Goal: Find specific fact: Find contact information

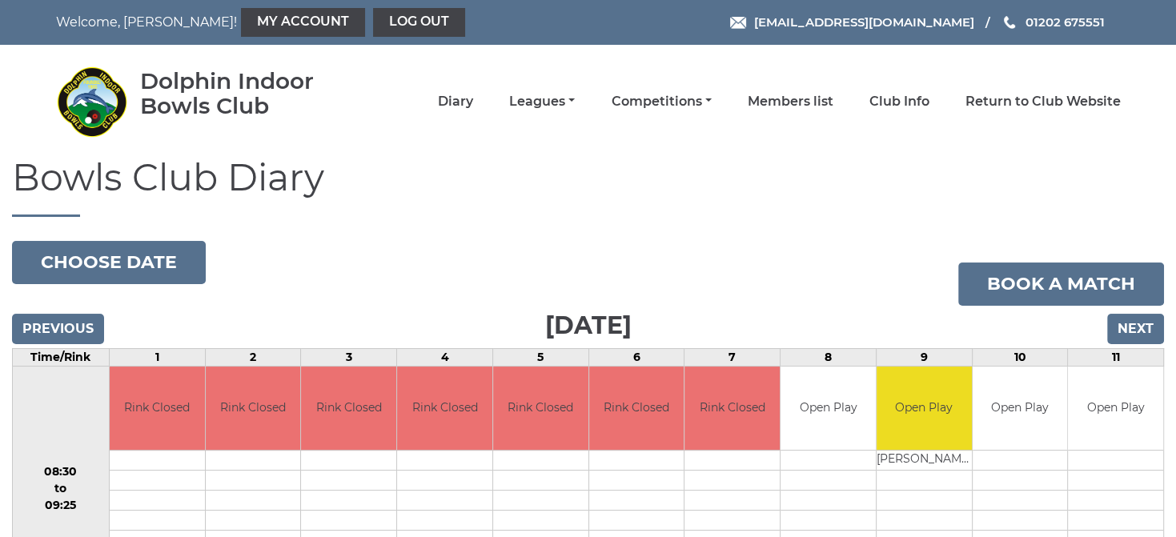
click at [805, 114] on li "Members list" at bounding box center [772, 102] width 122 height 34
click at [798, 102] on link "Members list" at bounding box center [790, 103] width 86 height 18
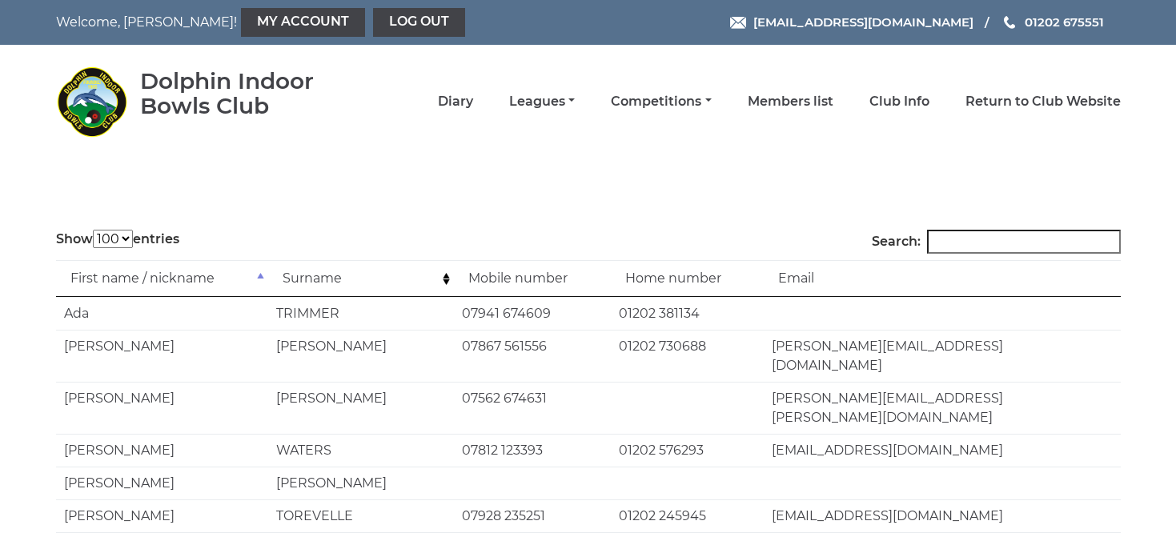
select select "100"
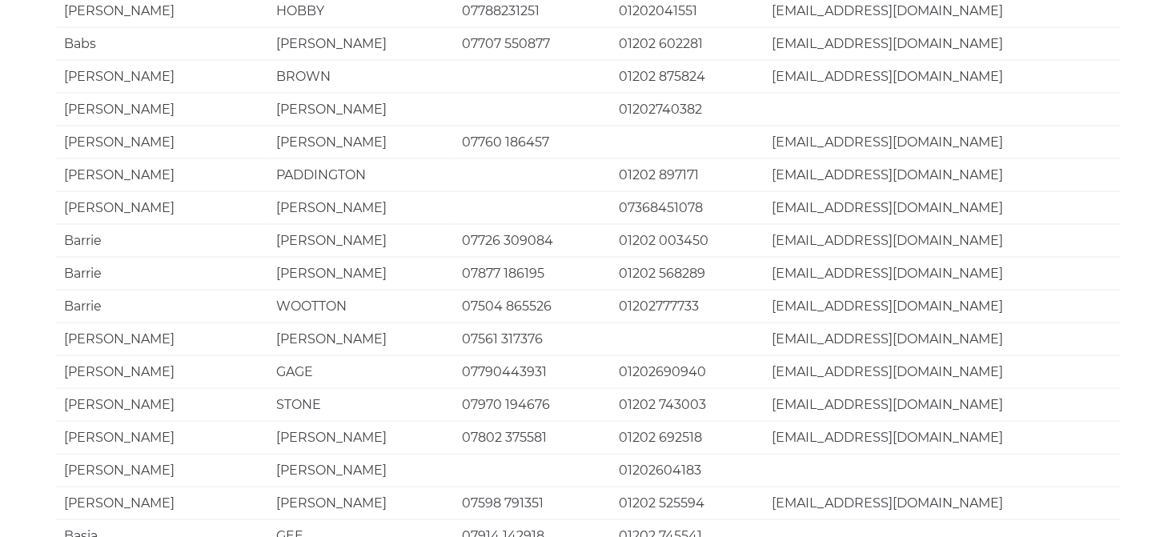
scroll to position [3151, 0]
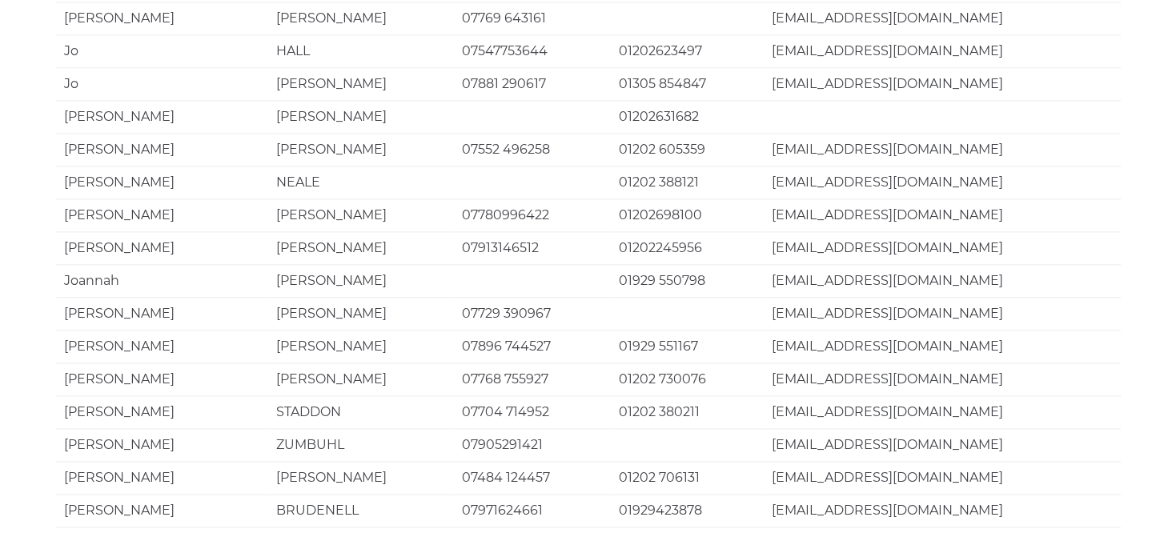
scroll to position [1686, 0]
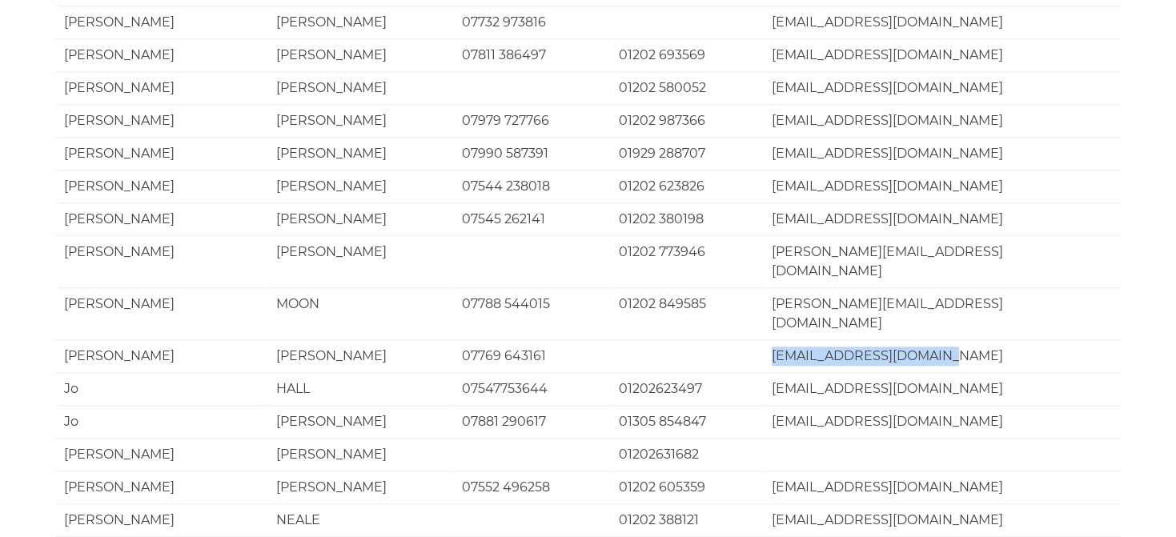
drag, startPoint x: 772, startPoint y: 194, endPoint x: 949, endPoint y: 195, distance: 176.9
click at [949, 339] on td "[EMAIL_ADDRESS][DOMAIN_NAME]" at bounding box center [941, 355] width 356 height 33
copy td "[EMAIL_ADDRESS][DOMAIN_NAME]"
